Goal: Task Accomplishment & Management: Manage account settings

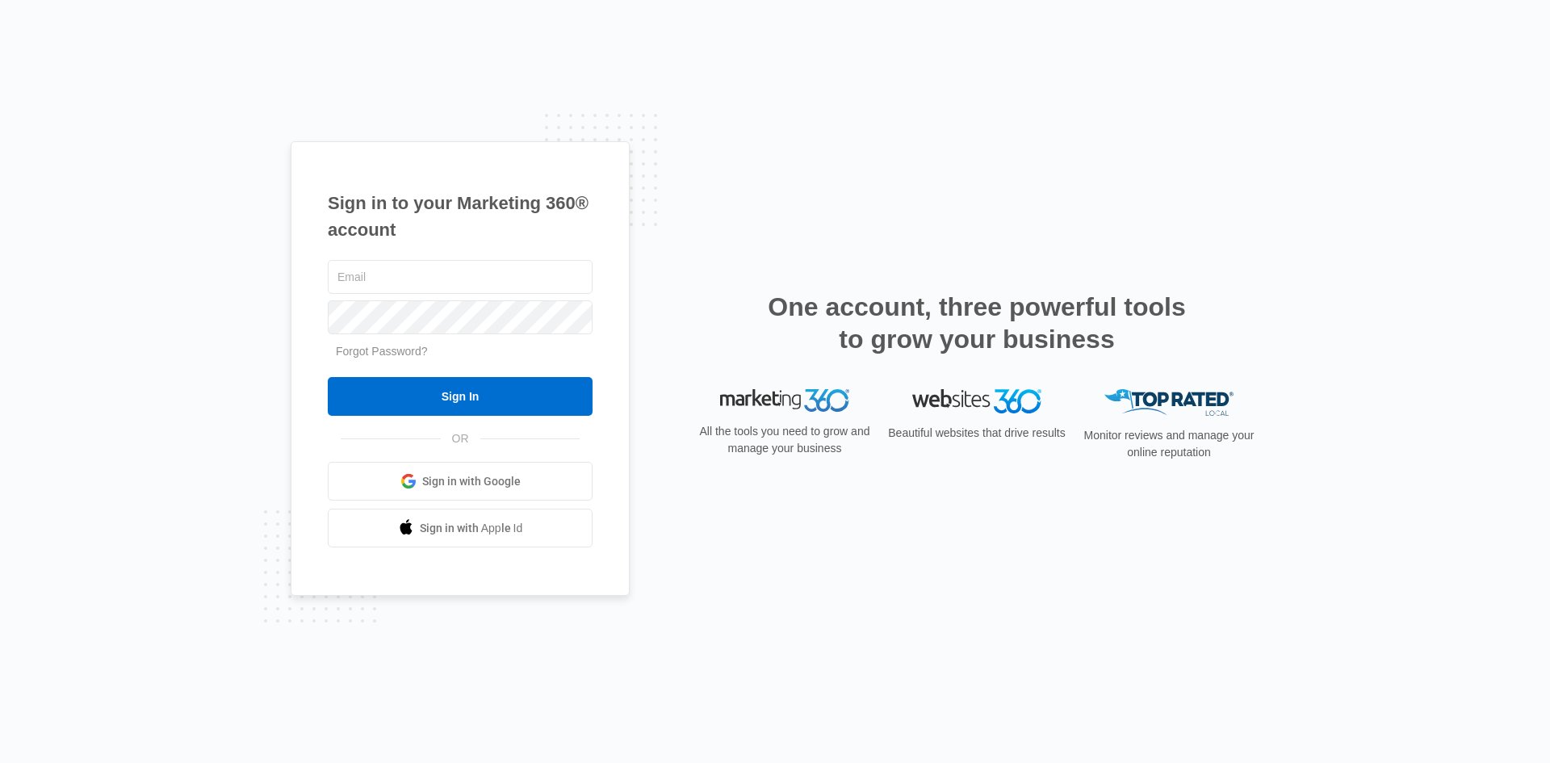
click at [700, 265] on div "Sign in to your Marketing 360® account Forgot Password? Sign In OR" at bounding box center [775, 381] width 968 height 481
click at [517, 282] on input "text" at bounding box center [460, 277] width 265 height 34
type input "Itsupport@esbgc.ca"
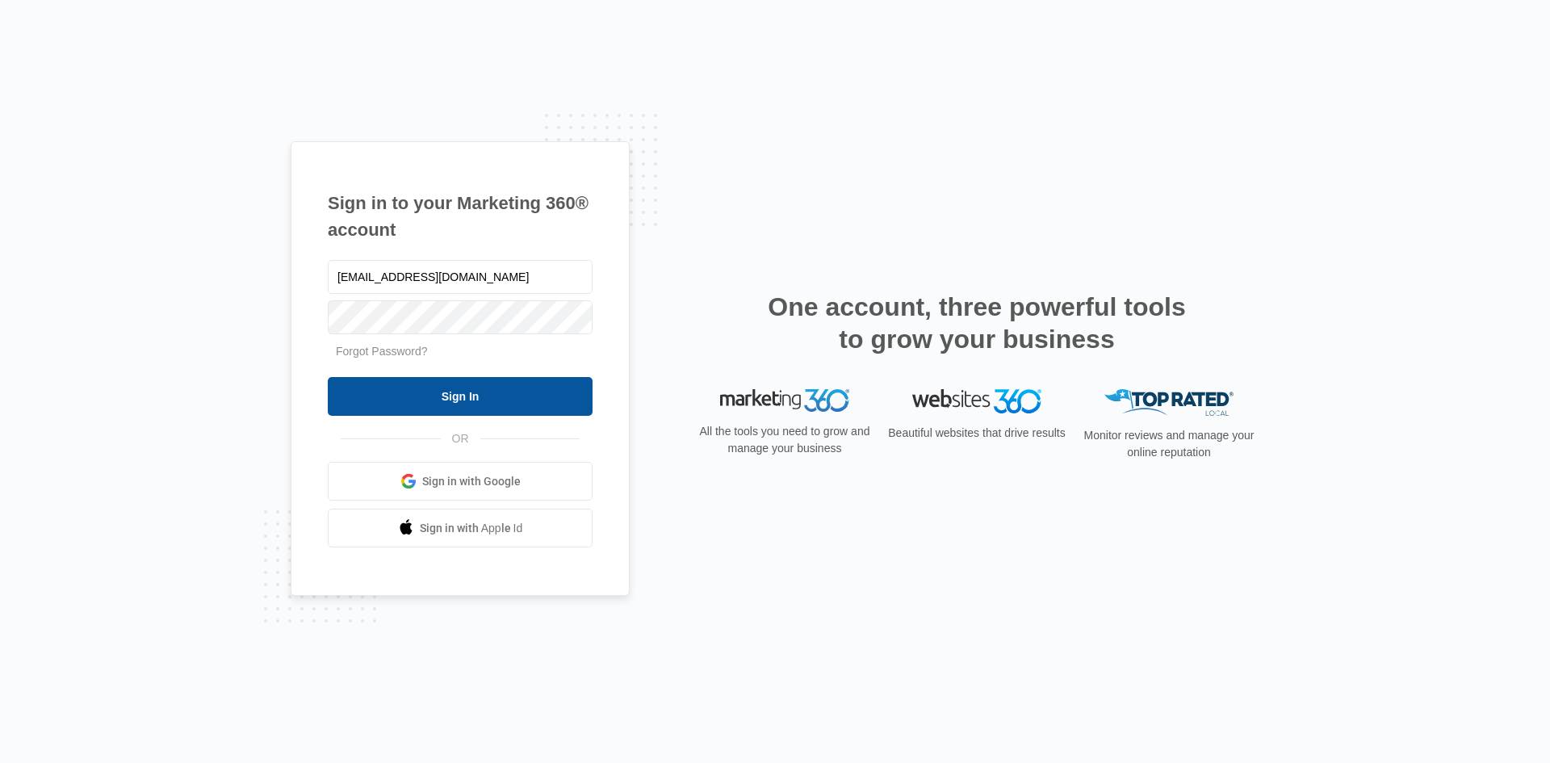
click at [521, 404] on input "Sign In" at bounding box center [460, 396] width 265 height 39
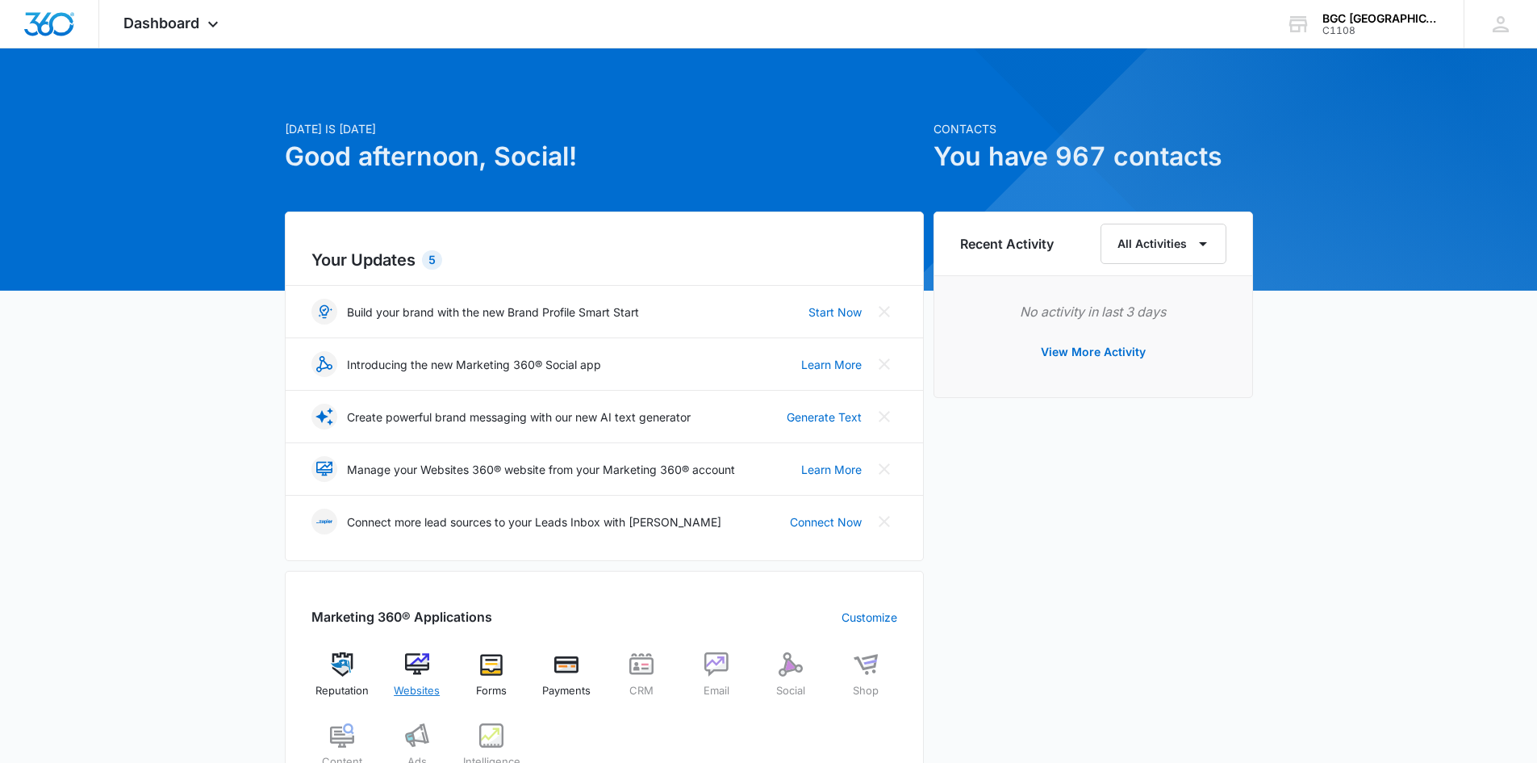
click at [421, 670] on img at bounding box center [417, 664] width 24 height 24
